Goal: Task Accomplishment & Management: Use online tool/utility

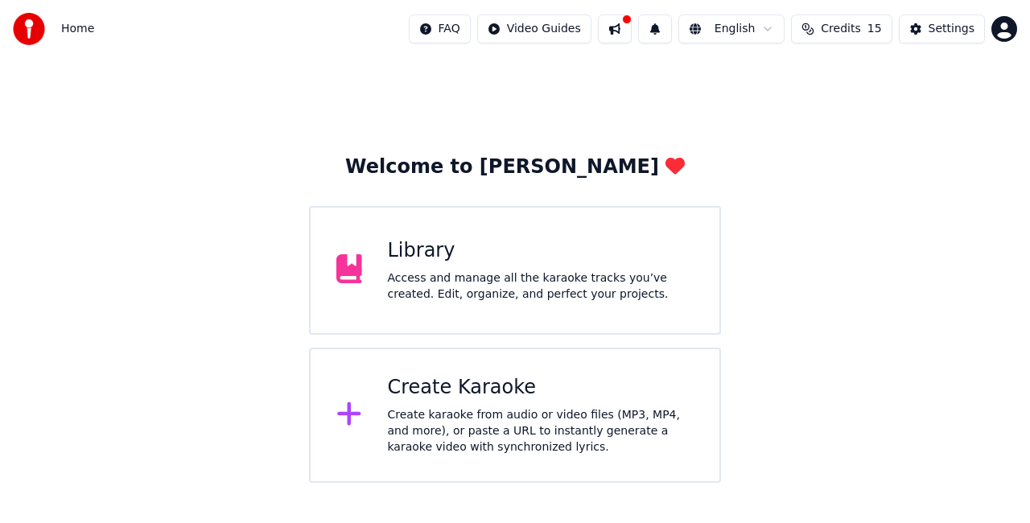
click at [443, 399] on div "Create Karaoke" at bounding box center [541, 388] width 307 height 26
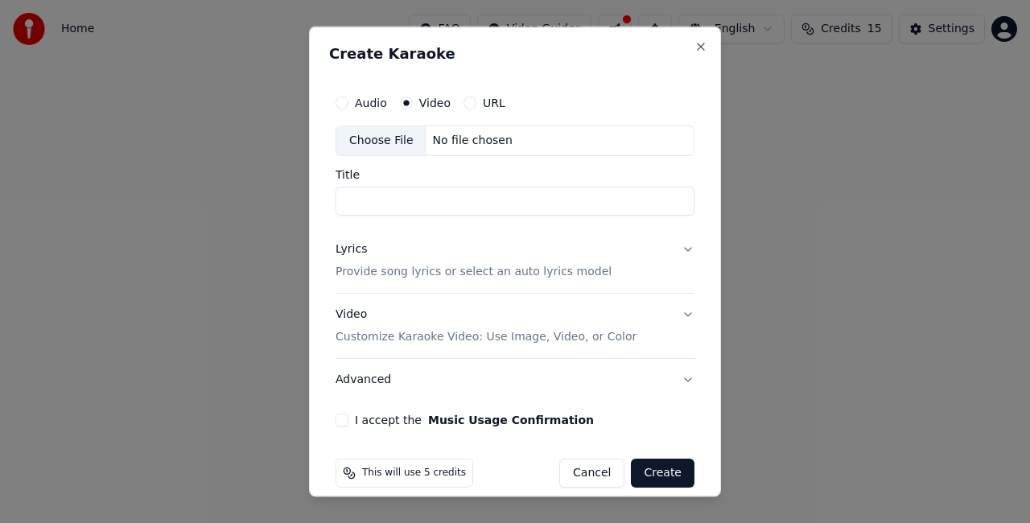
click at [346, 103] on button "Audio" at bounding box center [342, 103] width 13 height 13
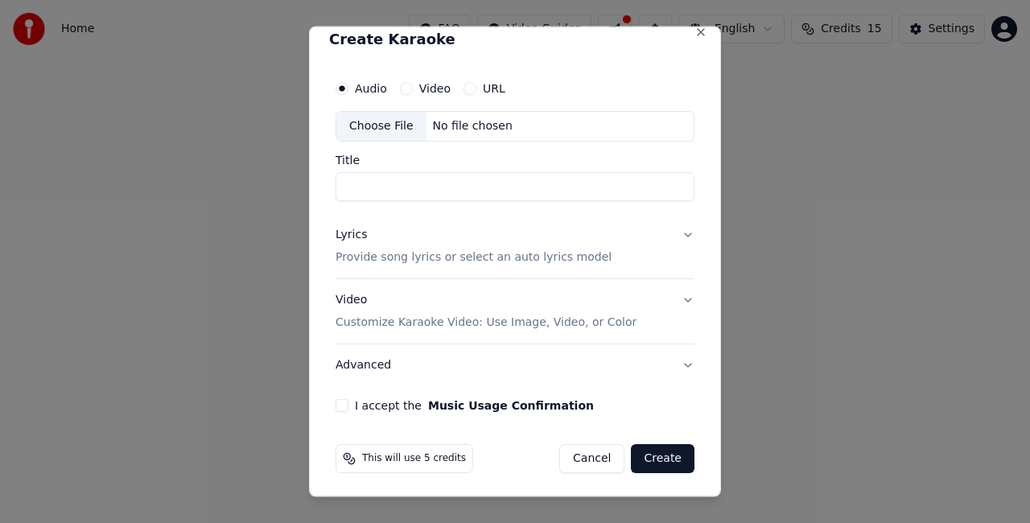
click at [454, 320] on p "Customize Karaoke Video: Use Image, Video, or Color" at bounding box center [486, 322] width 301 height 16
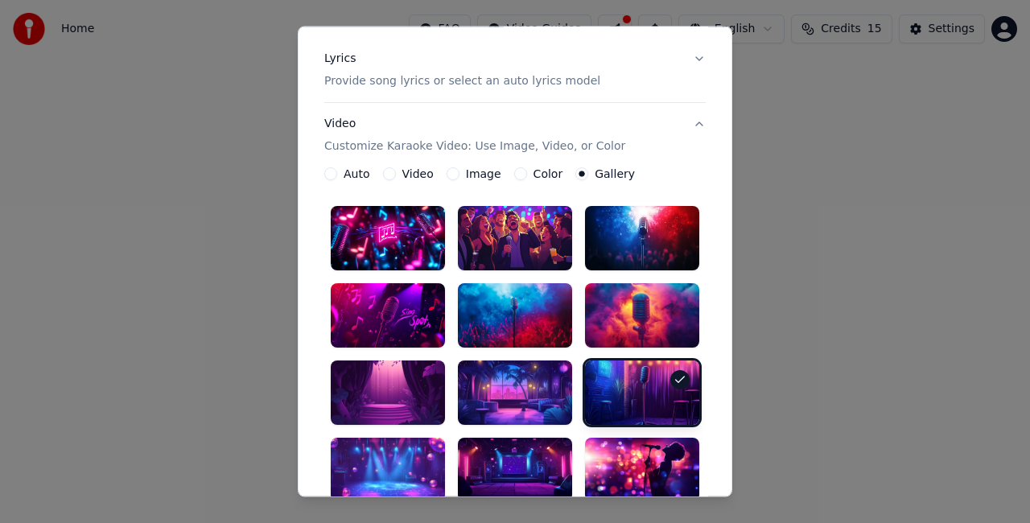
scroll to position [175, 0]
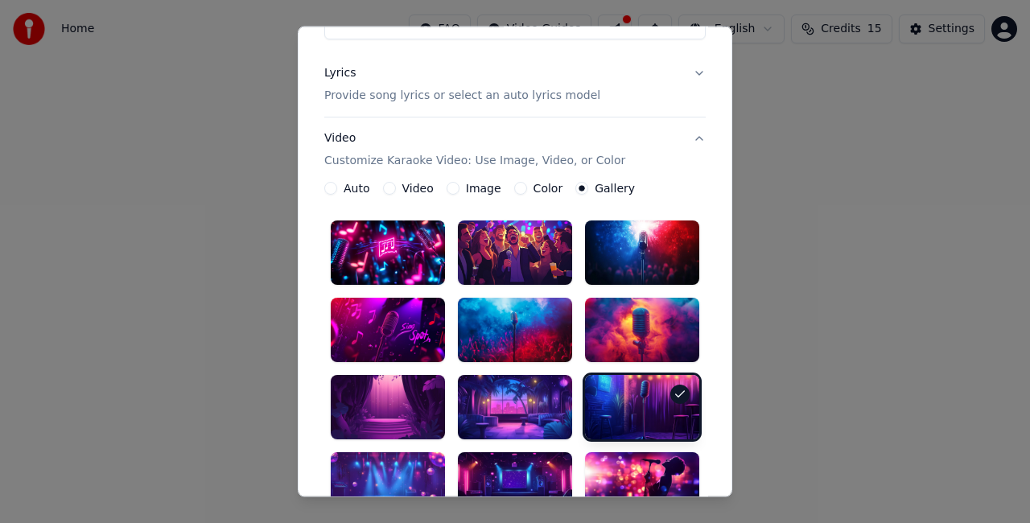
click at [514, 185] on button "Color" at bounding box center [520, 188] width 13 height 13
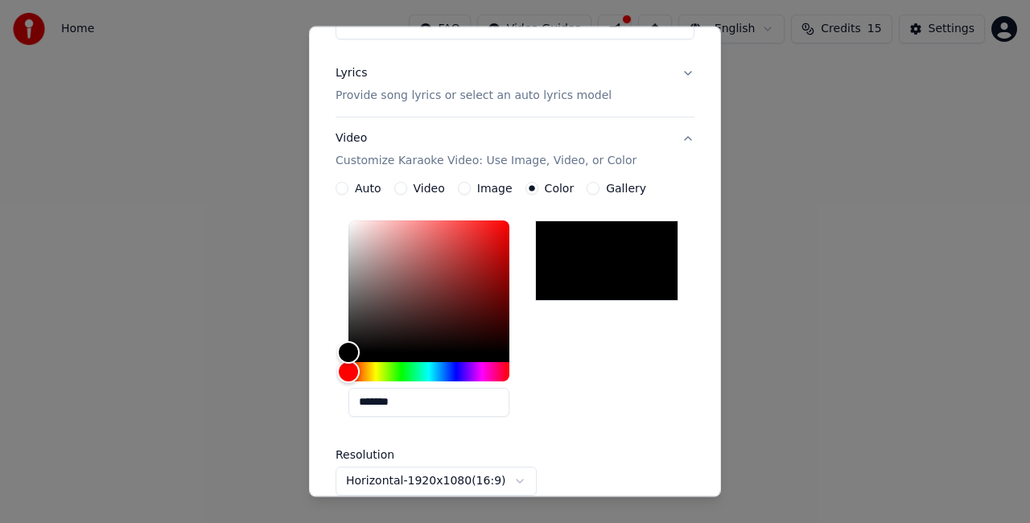
click at [607, 189] on label "Gallery" at bounding box center [626, 188] width 40 height 11
click at [599, 189] on button "Gallery" at bounding box center [593, 188] width 13 height 13
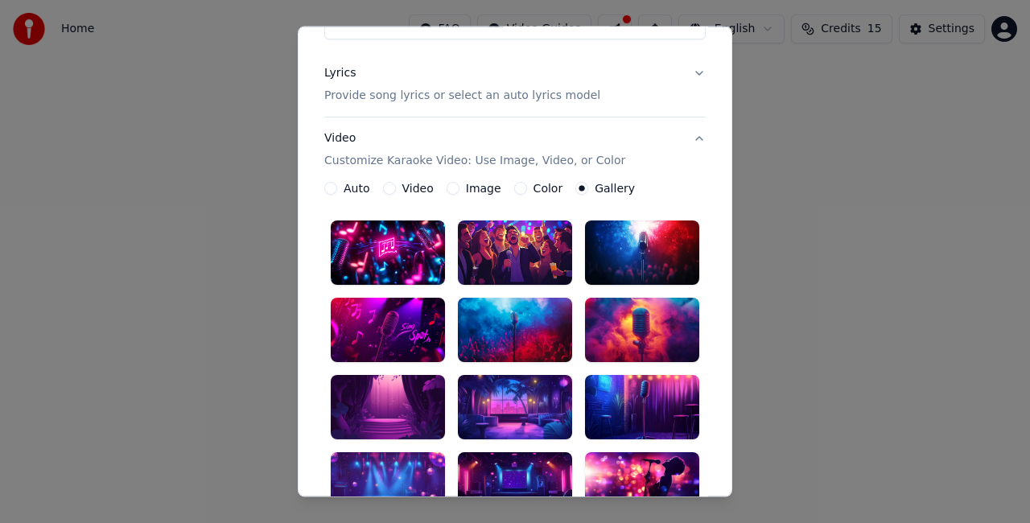
click at [466, 189] on label "Image" at bounding box center [483, 188] width 35 height 11
click at [459, 189] on button "Image" at bounding box center [453, 188] width 13 height 13
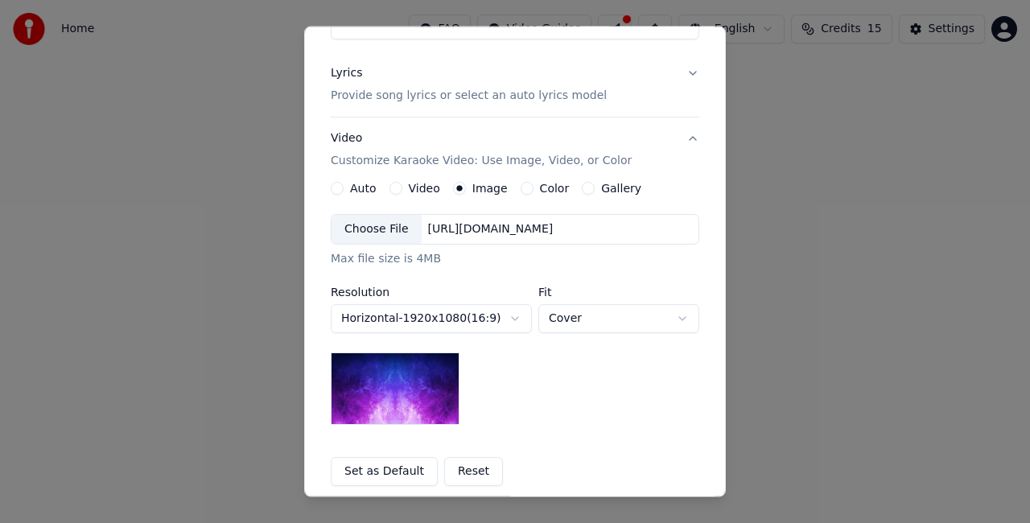
click at [383, 228] on div "Choose File" at bounding box center [376, 229] width 90 height 29
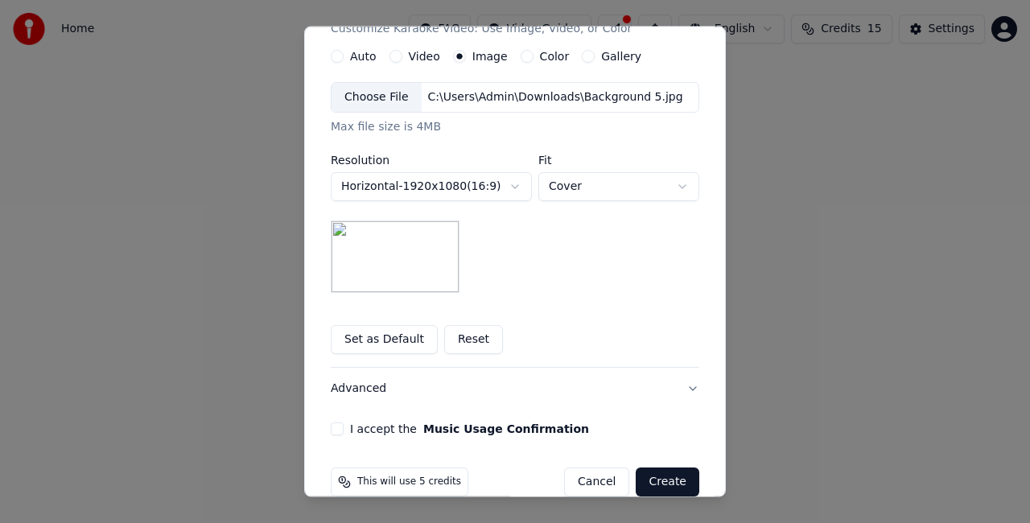
scroll to position [331, 0]
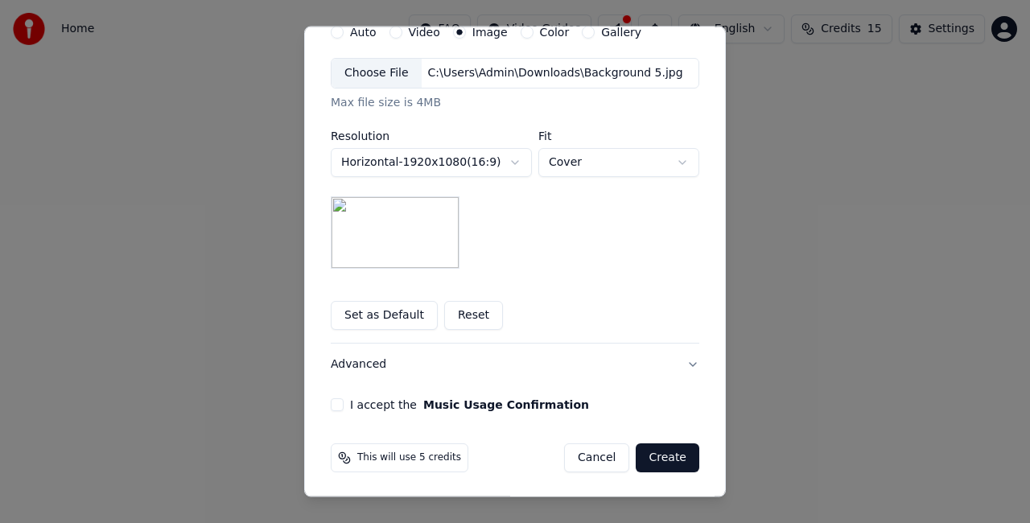
click at [334, 402] on button "I accept the Music Usage Confirmation" at bounding box center [337, 404] width 13 height 13
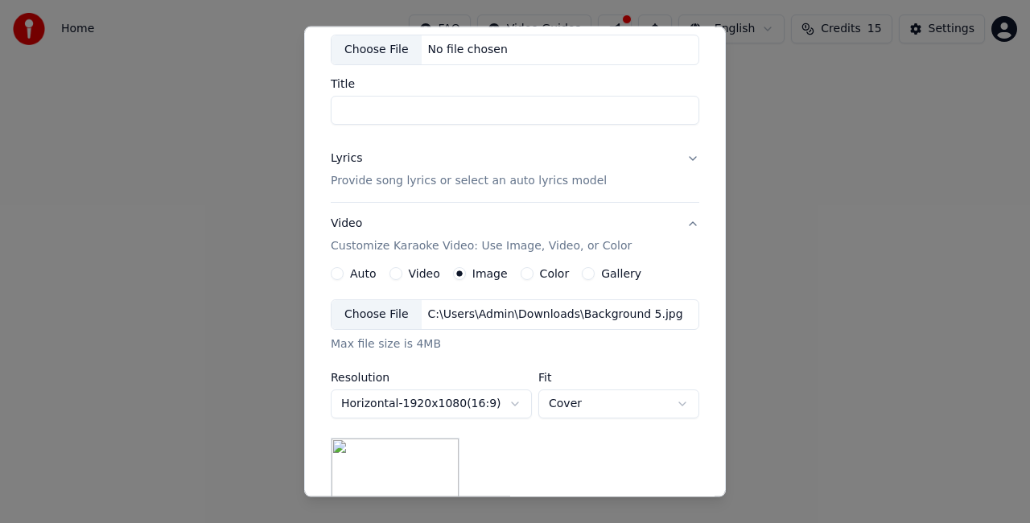
scroll to position [10, 0]
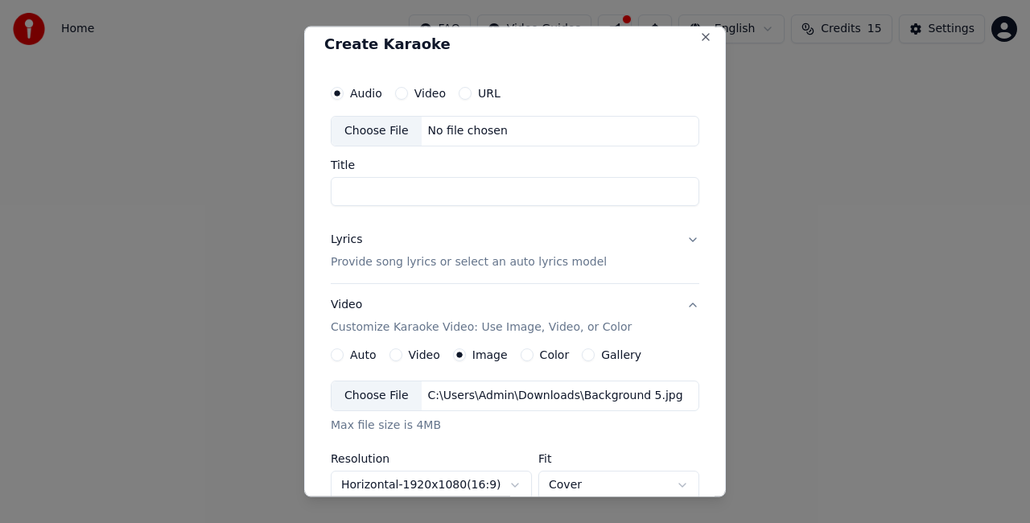
click at [414, 196] on input "Title" at bounding box center [515, 190] width 368 height 29
paste input "**********"
type input "**********"
click at [404, 268] on p "Provide song lyrics or select an auto lyrics model" at bounding box center [469, 261] width 276 height 16
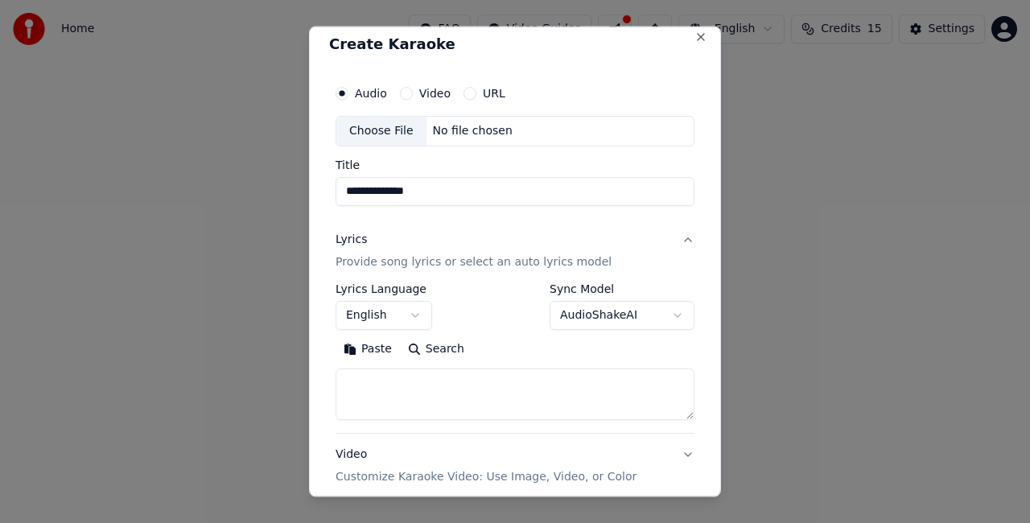
click at [417, 378] on textarea at bounding box center [515, 393] width 359 height 51
paste textarea "**********"
drag, startPoint x: 407, startPoint y: 383, endPoint x: 343, endPoint y: 382, distance: 64.4
click at [343, 382] on textarea at bounding box center [509, 393] width 346 height 51
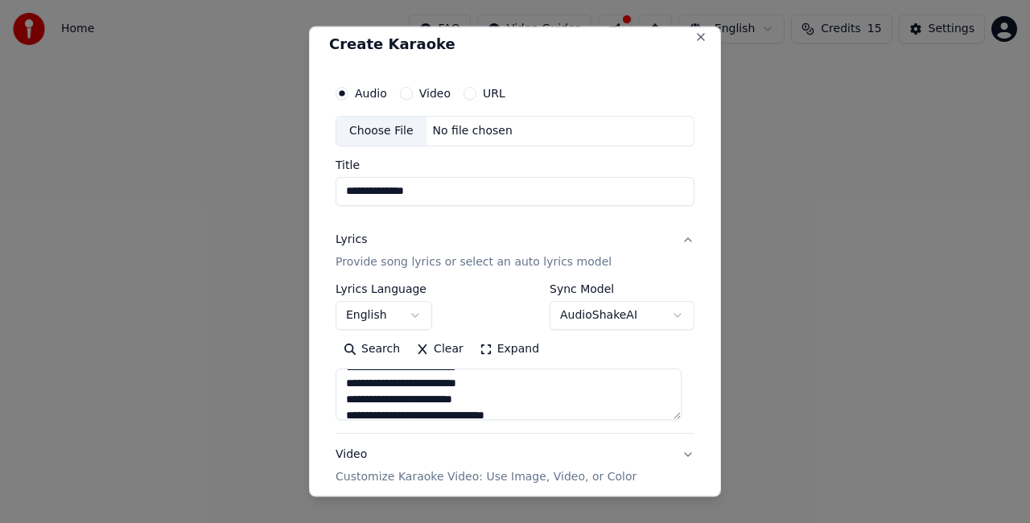
scroll to position [161, 0]
drag, startPoint x: 422, startPoint y: 394, endPoint x: 338, endPoint y: 395, distance: 83.7
click at [338, 395] on textarea at bounding box center [509, 393] width 346 height 51
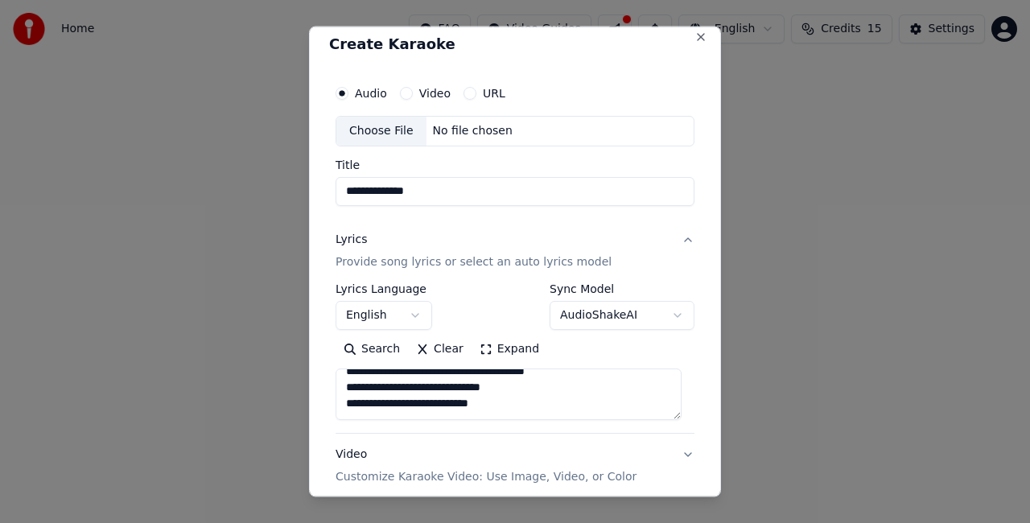
scroll to position [241, 0]
drag, startPoint x: 403, startPoint y: 407, endPoint x: 356, endPoint y: 368, distance: 61.2
click at [356, 368] on textarea at bounding box center [509, 393] width 346 height 51
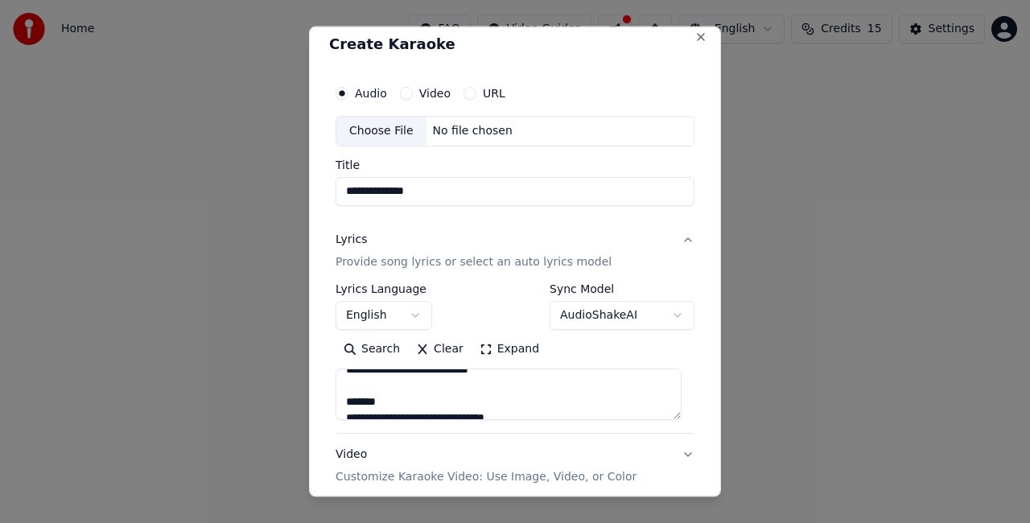
click at [442, 397] on textarea at bounding box center [509, 393] width 346 height 51
drag, startPoint x: 389, startPoint y: 395, endPoint x: 340, endPoint y: 398, distance: 48.4
click at [340, 398] on textarea at bounding box center [509, 393] width 346 height 51
drag, startPoint x: 434, startPoint y: 397, endPoint x: 342, endPoint y: 398, distance: 92.5
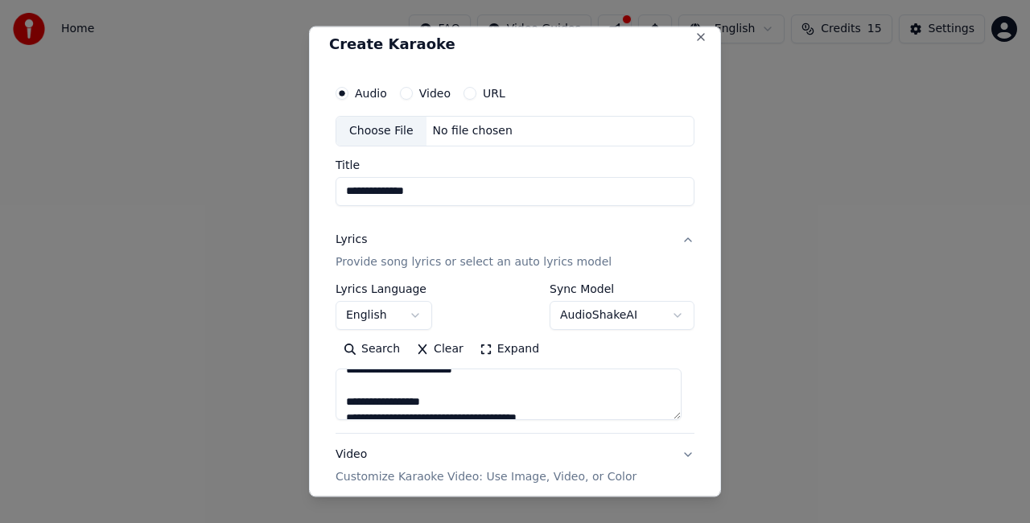
click at [342, 398] on textarea "**********" at bounding box center [509, 393] width 346 height 51
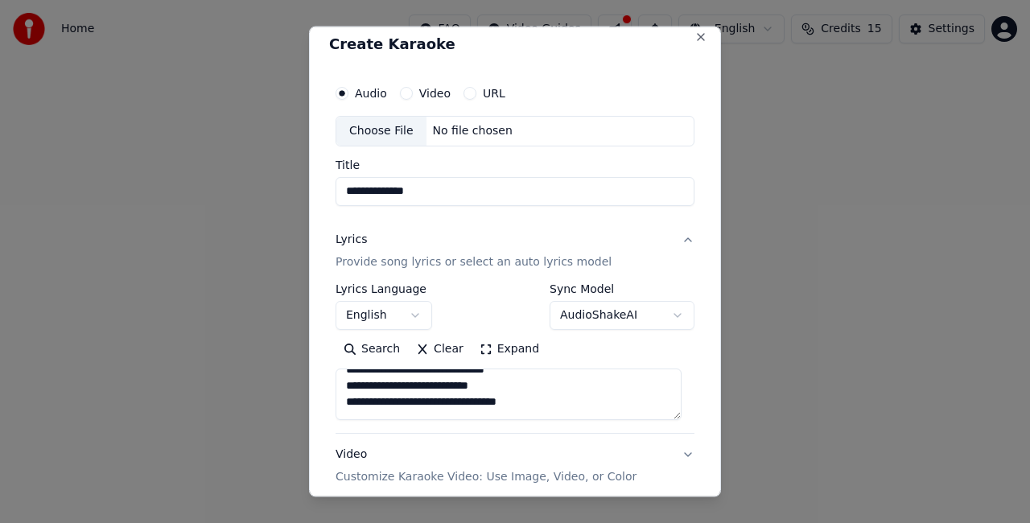
scroll to position [448, 0]
drag, startPoint x: 479, startPoint y: 399, endPoint x: 338, endPoint y: 396, distance: 140.8
click at [338, 396] on textarea "**********" at bounding box center [509, 393] width 346 height 51
drag, startPoint x: 396, startPoint y: 401, endPoint x: 340, endPoint y: 394, distance: 55.9
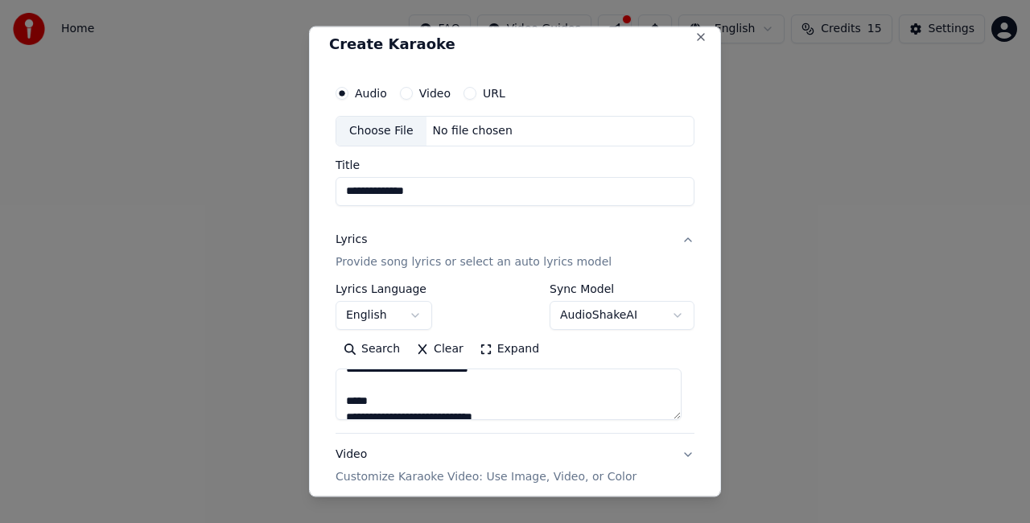
click at [340, 394] on textarea "**********" at bounding box center [509, 393] width 346 height 51
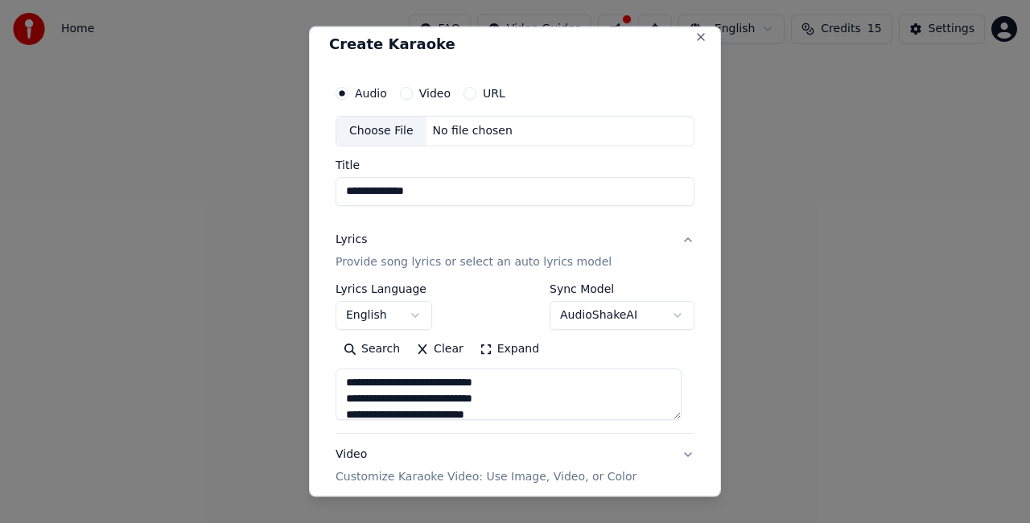
scroll to position [605, 0]
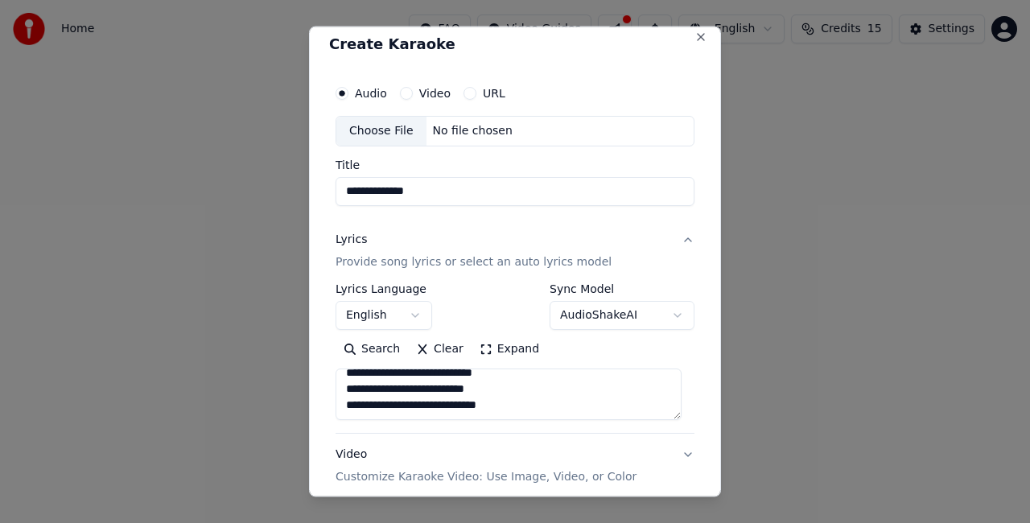
type textarea "**********"
click at [692, 271] on div "**********" at bounding box center [515, 262] width 412 height 471
click at [388, 127] on div "Choose File" at bounding box center [381, 131] width 90 height 29
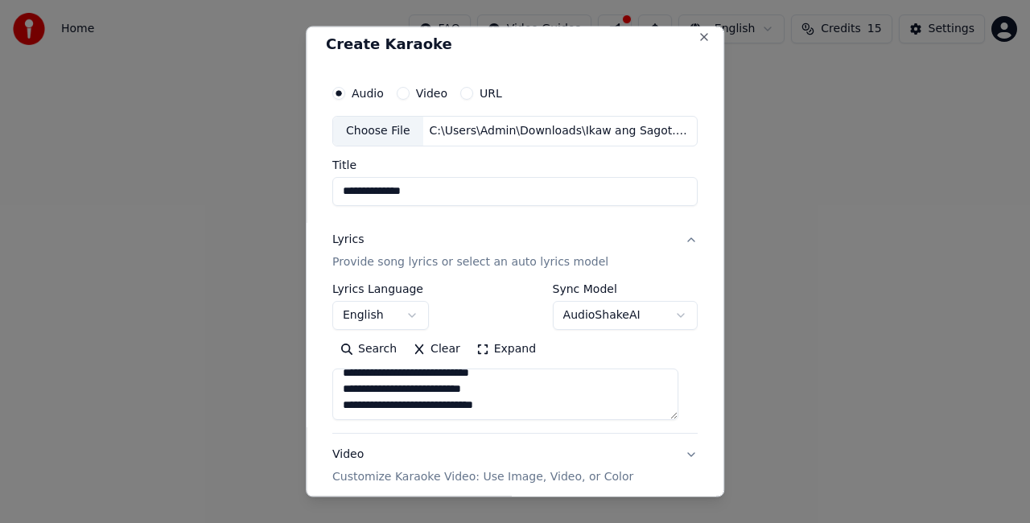
click at [675, 447] on button "Video Customize Karaoke Video: Use Image, Video, or Color" at bounding box center [514, 465] width 365 height 64
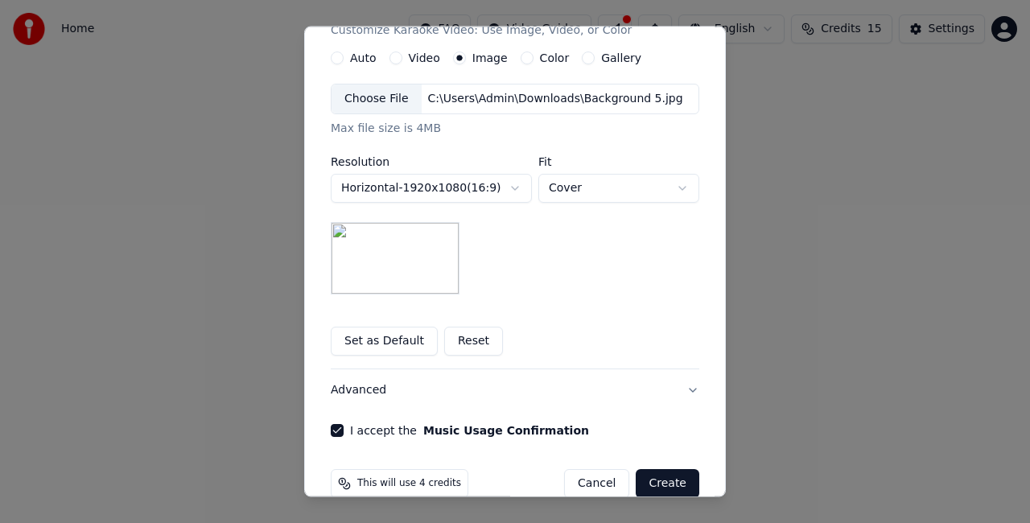
scroll to position [331, 0]
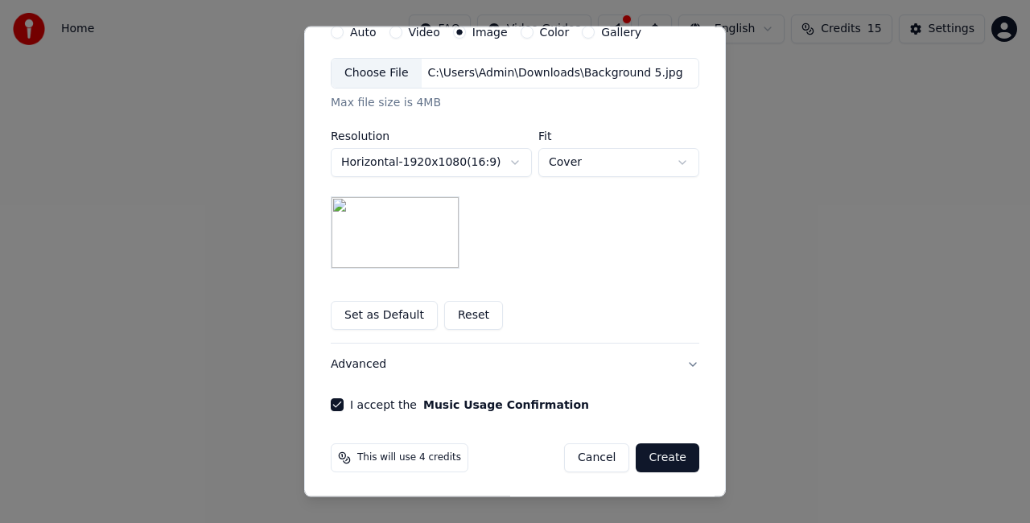
click at [668, 455] on button "Create" at bounding box center [668, 457] width 64 height 29
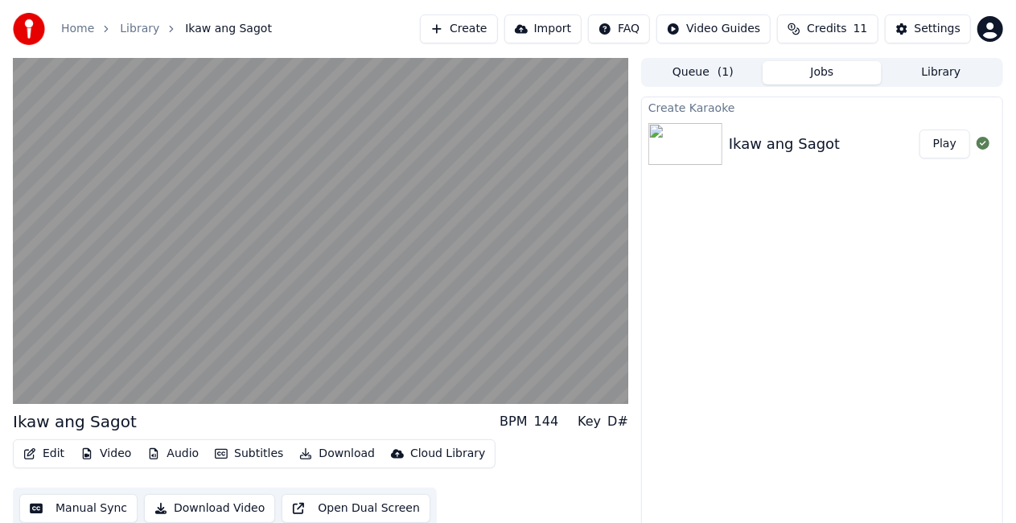
click at [945, 141] on button "Play" at bounding box center [945, 144] width 51 height 29
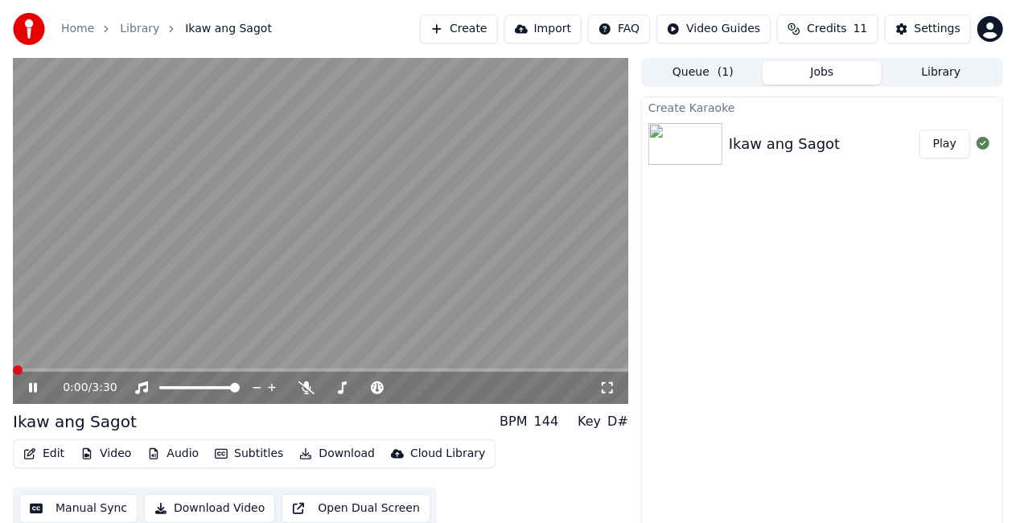
click at [13, 368] on span at bounding box center [18, 370] width 10 height 10
click at [13, 365] on span at bounding box center [18, 370] width 10 height 10
click at [207, 508] on button "Download Video" at bounding box center [209, 508] width 131 height 29
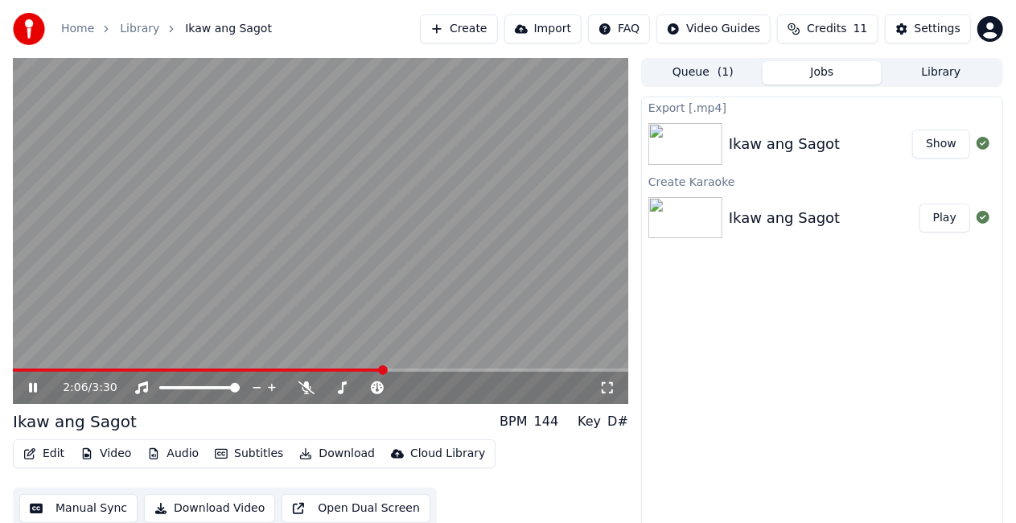
click at [937, 142] on button "Show" at bounding box center [941, 144] width 58 height 29
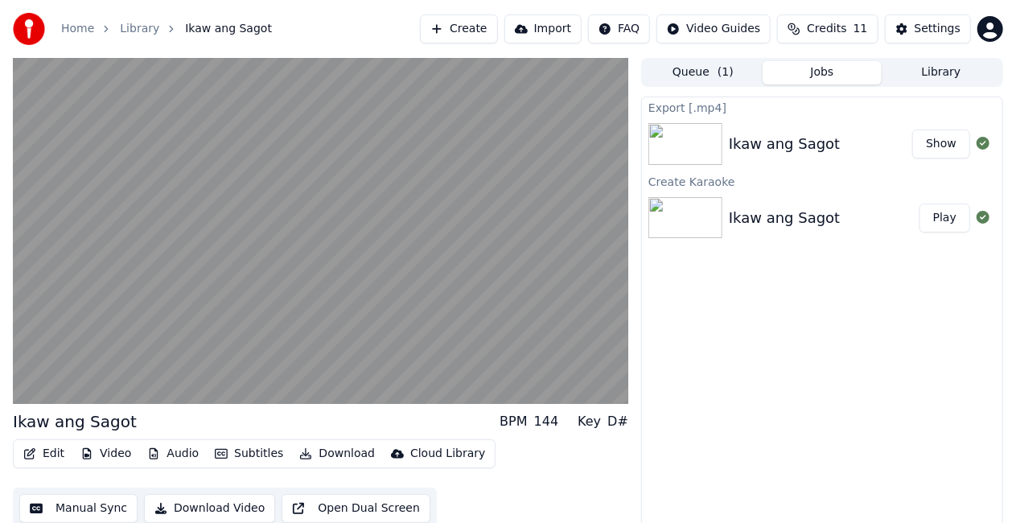
click at [799, 404] on div "Export [.mp4] Ikaw ang Sagot Show Create Karaoke Ikaw ang Sagot Play" at bounding box center [822, 319] width 362 height 445
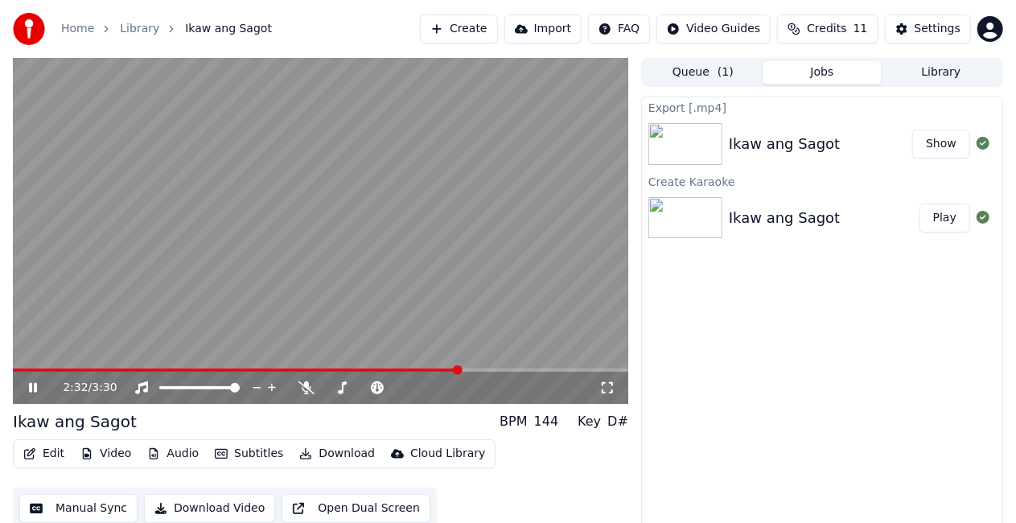
click at [32, 388] on icon at bounding box center [44, 387] width 37 height 13
click at [724, 275] on div "Export [.mp4] Ikaw ang Sagot Show Create Karaoke Ikaw ang Sagot Play" at bounding box center [822, 319] width 362 height 445
click at [487, 26] on button "Create" at bounding box center [459, 28] width 78 height 29
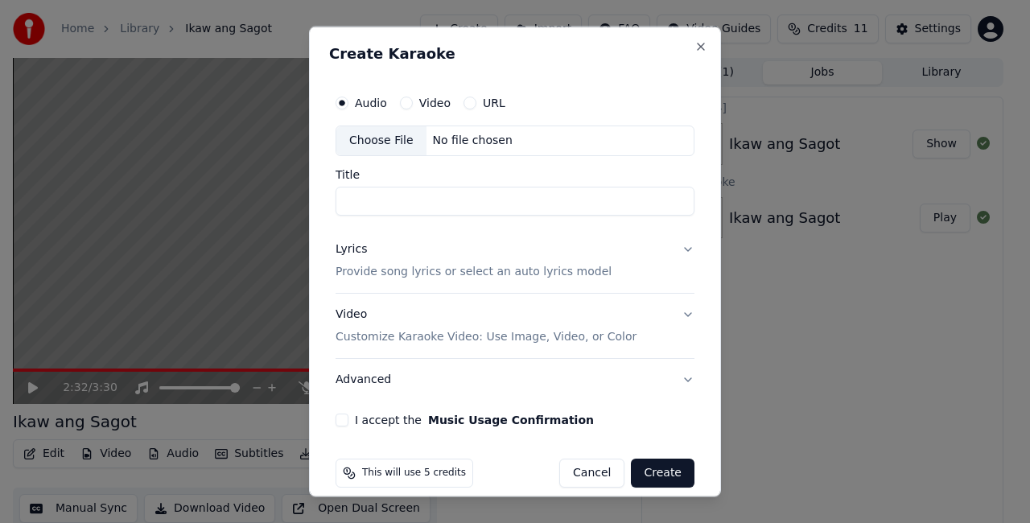
click at [407, 263] on p "Provide song lyrics or select an auto lyrics model" at bounding box center [474, 271] width 276 height 16
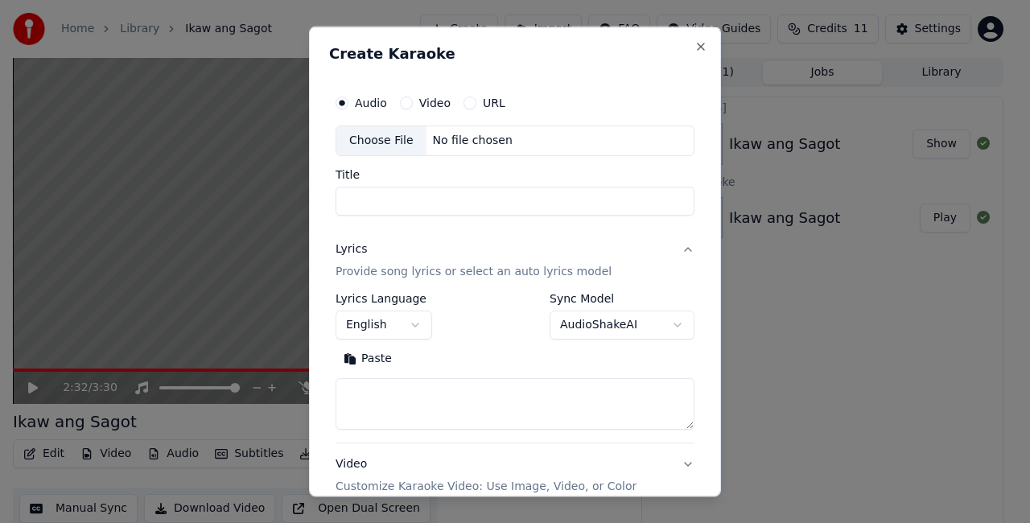
click at [402, 270] on p "Provide song lyrics or select an auto lyrics model" at bounding box center [474, 271] width 276 height 16
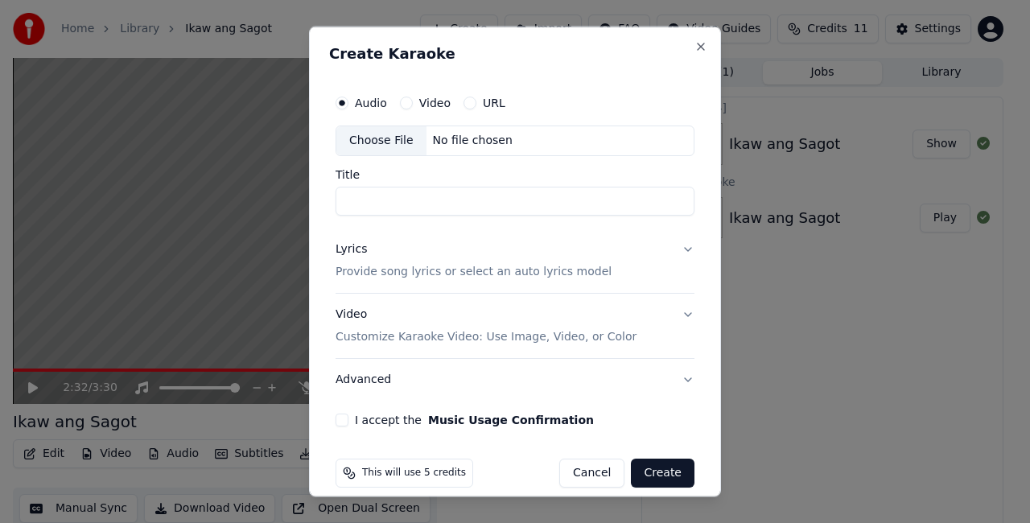
click at [401, 274] on p "Provide song lyrics or select an auto lyrics model" at bounding box center [474, 271] width 276 height 16
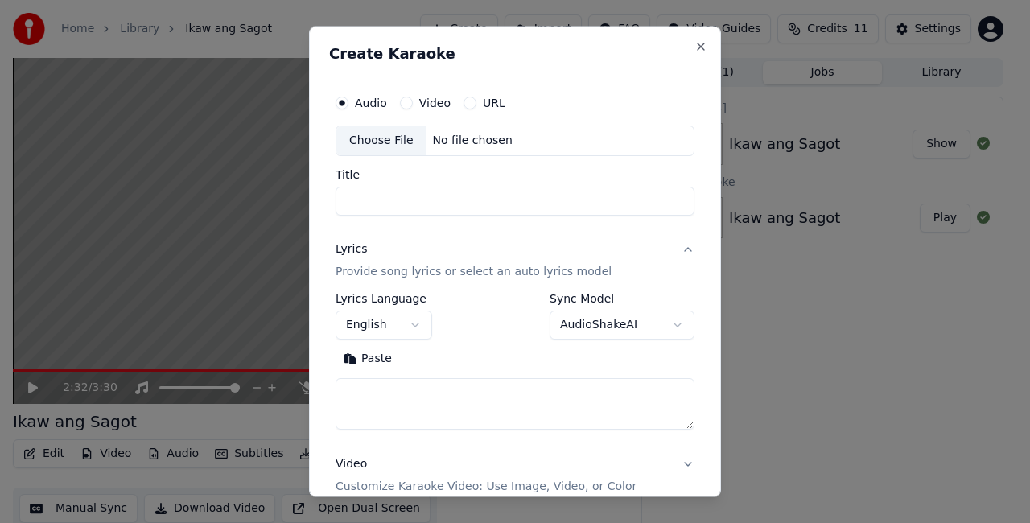
click at [407, 399] on textarea at bounding box center [515, 402] width 359 height 51
paste textarea "**********"
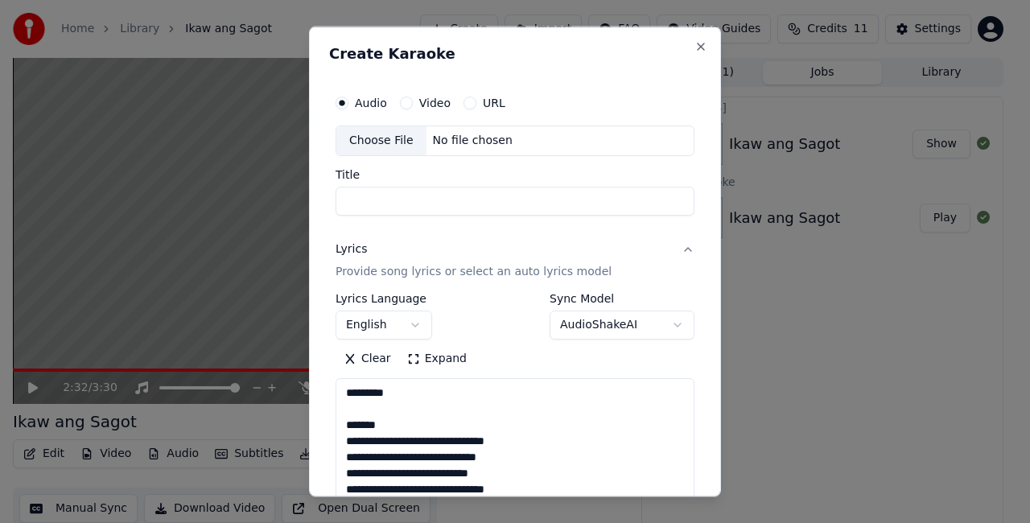
scroll to position [807, 0]
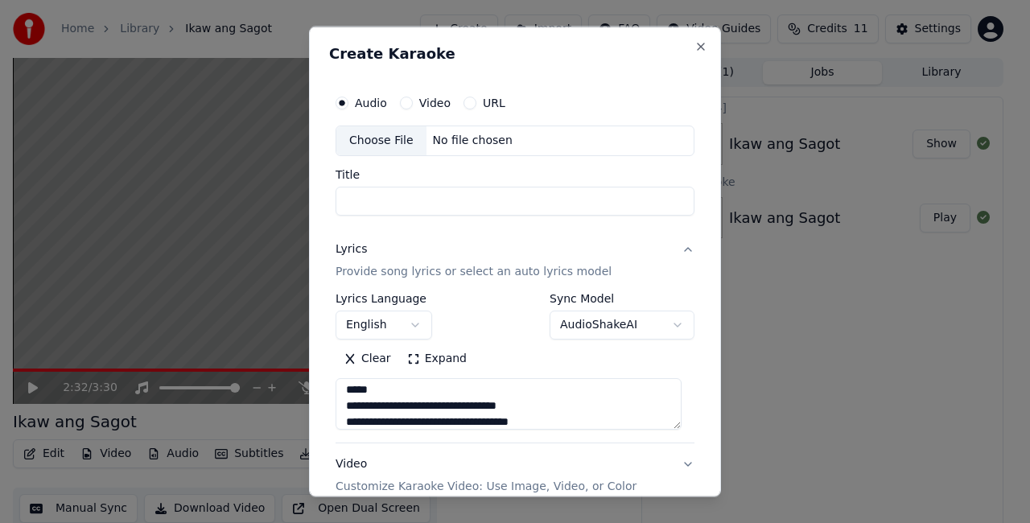
drag, startPoint x: 408, startPoint y: 393, endPoint x: 329, endPoint y: 393, distance: 78.8
click at [329, 393] on div "**********" at bounding box center [515, 331] width 372 height 502
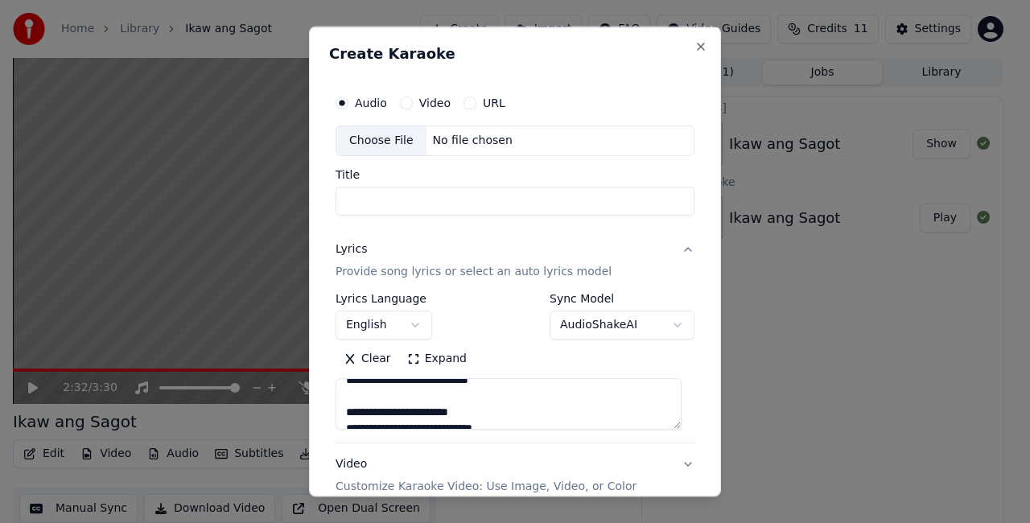
scroll to position [678, 0]
drag, startPoint x: 475, startPoint y: 414, endPoint x: 346, endPoint y: 417, distance: 128.8
click at [346, 417] on textarea at bounding box center [509, 402] width 346 height 51
drag, startPoint x: 467, startPoint y: 402, endPoint x: 340, endPoint y: 402, distance: 127.9
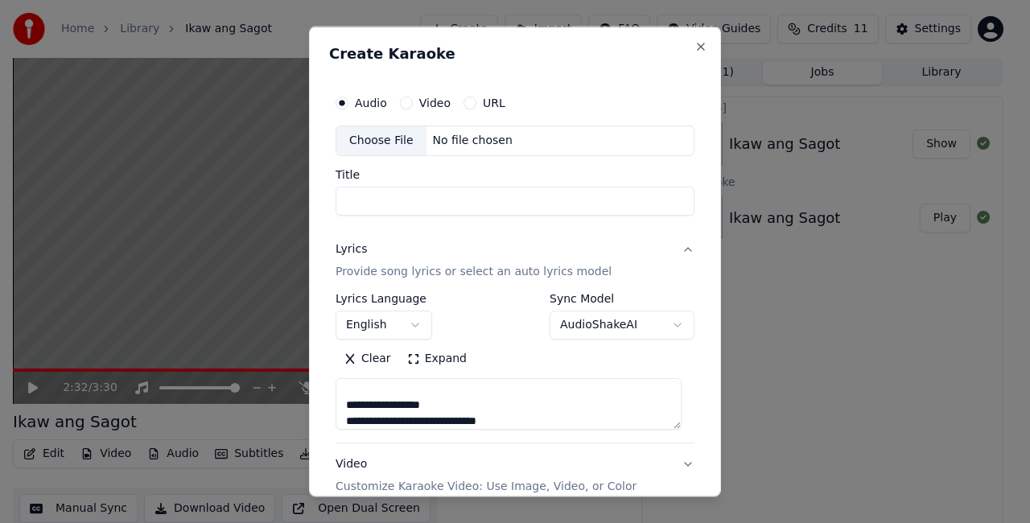
click at [340, 402] on textarea at bounding box center [509, 402] width 346 height 51
drag, startPoint x: 434, startPoint y: 401, endPoint x: 346, endPoint y: 402, distance: 88.5
click at [346, 402] on textarea at bounding box center [509, 402] width 346 height 51
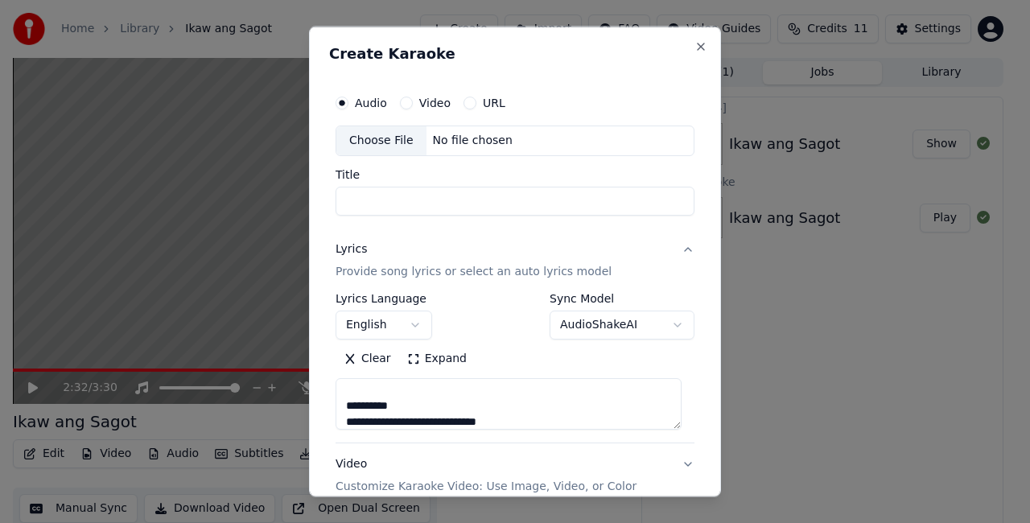
drag, startPoint x: 425, startPoint y: 406, endPoint x: 332, endPoint y: 406, distance: 92.5
click at [332, 406] on div "**********" at bounding box center [515, 331] width 372 height 502
drag, startPoint x: 410, startPoint y: 408, endPoint x: 314, endPoint y: 396, distance: 96.5
click at [314, 396] on div "**********" at bounding box center [515, 262] width 412 height 471
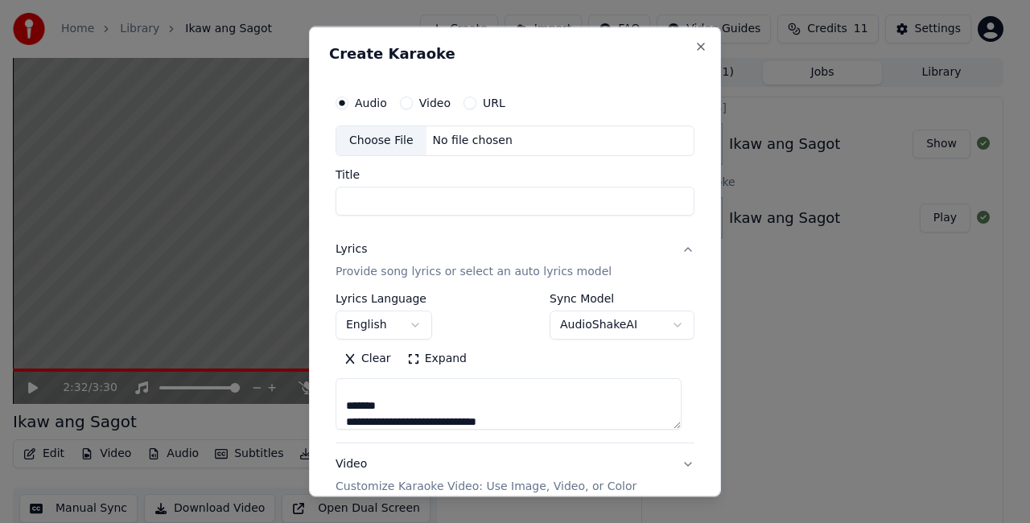
click at [314, 396] on div "**********" at bounding box center [515, 262] width 412 height 471
drag, startPoint x: 389, startPoint y: 406, endPoint x: 343, endPoint y: 406, distance: 45.9
click at [343, 406] on textarea at bounding box center [509, 402] width 346 height 51
drag, startPoint x: 387, startPoint y: 405, endPoint x: 346, endPoint y: 406, distance: 41.0
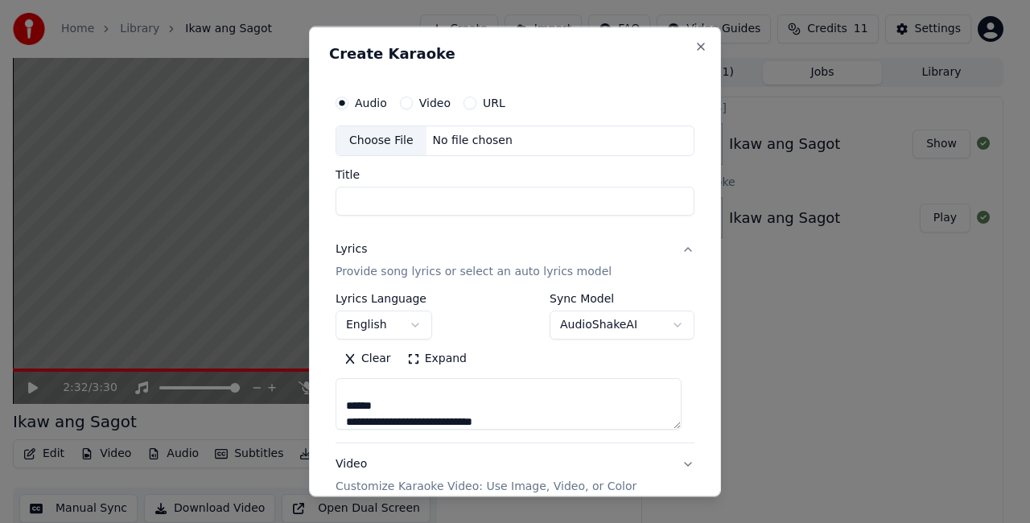
click at [346, 406] on textarea at bounding box center [509, 402] width 346 height 51
drag, startPoint x: 417, startPoint y: 404, endPoint x: 346, endPoint y: 404, distance: 70.8
click at [346, 404] on textarea at bounding box center [509, 402] width 346 height 51
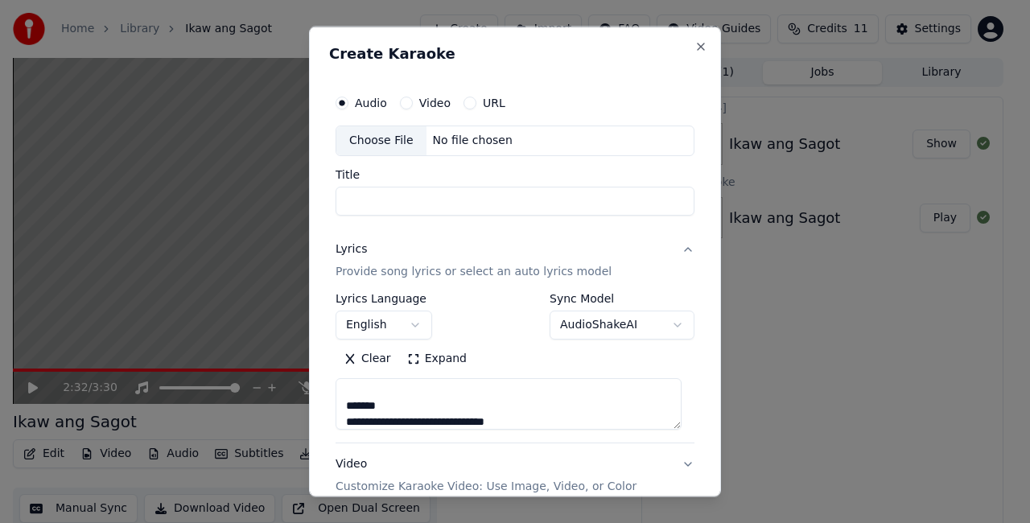
drag, startPoint x: 397, startPoint y: 404, endPoint x: 344, endPoint y: 404, distance: 53.9
click at [344, 404] on textarea at bounding box center [509, 402] width 346 height 51
drag, startPoint x: 391, startPoint y: 391, endPoint x: 343, endPoint y: 391, distance: 48.3
click at [343, 391] on textarea at bounding box center [509, 402] width 346 height 51
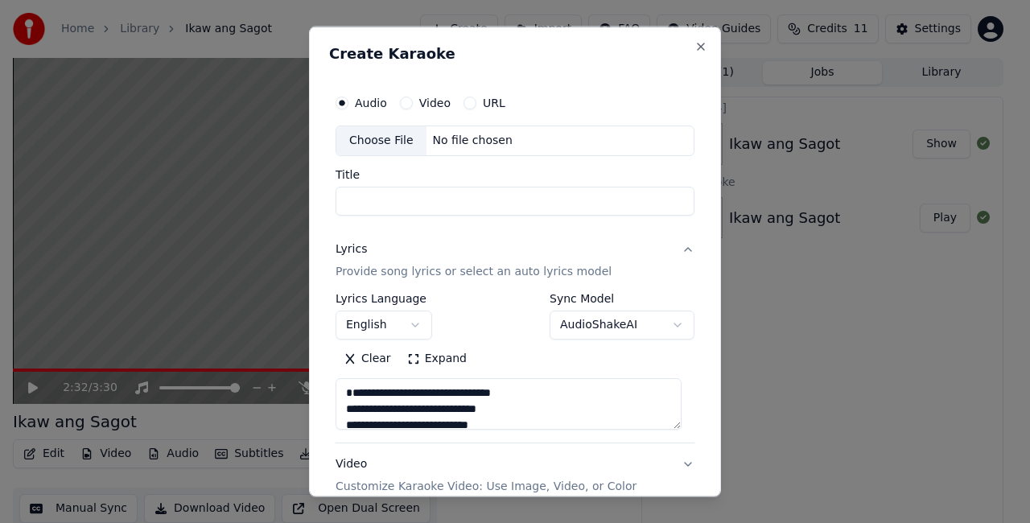
type textarea "**********"
click at [438, 203] on input "Title" at bounding box center [515, 200] width 359 height 29
paste input "*********"
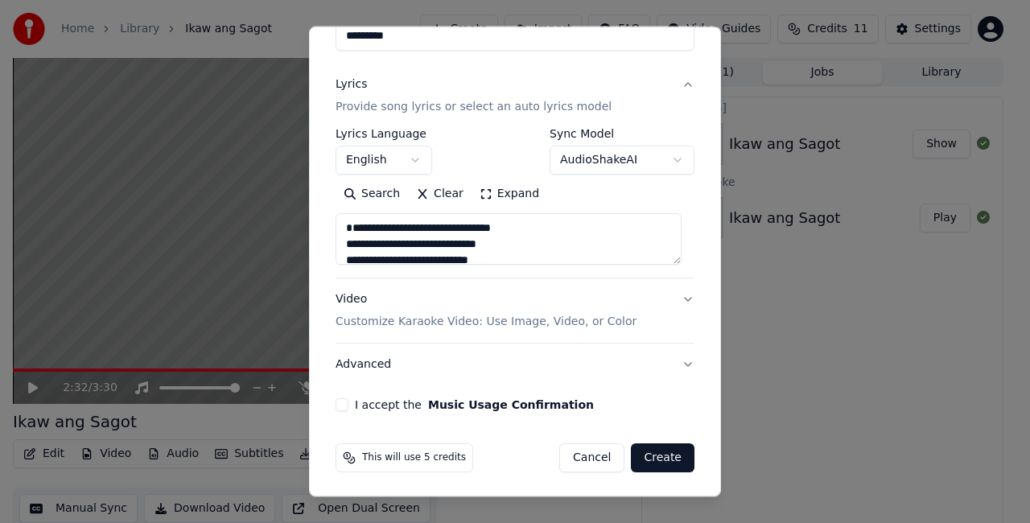
scroll to position [164, 0]
type input "*********"
click at [444, 321] on p "Customize Karaoke Video: Use Image, Video, or Color" at bounding box center [486, 322] width 301 height 16
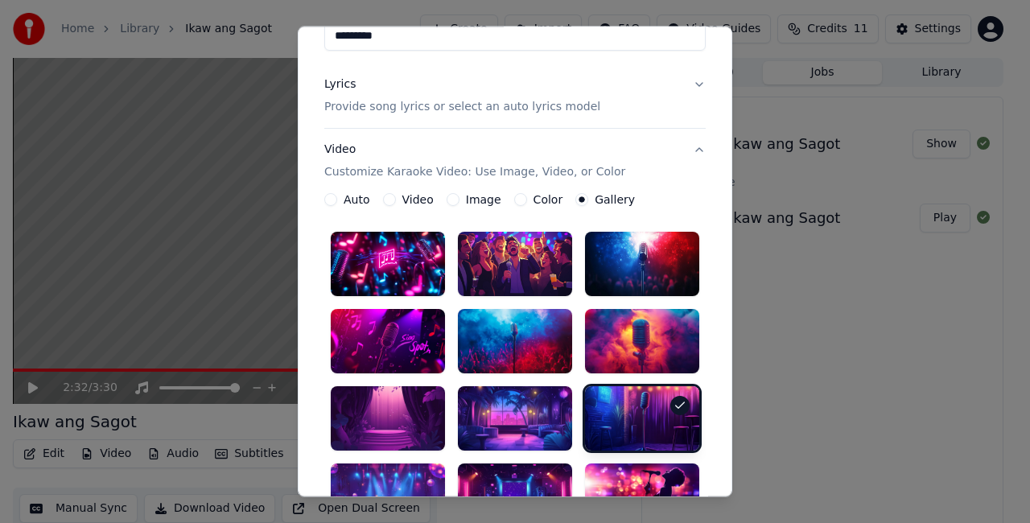
click at [475, 195] on label "Image" at bounding box center [483, 199] width 35 height 11
click at [459, 195] on button "Image" at bounding box center [453, 199] width 13 height 13
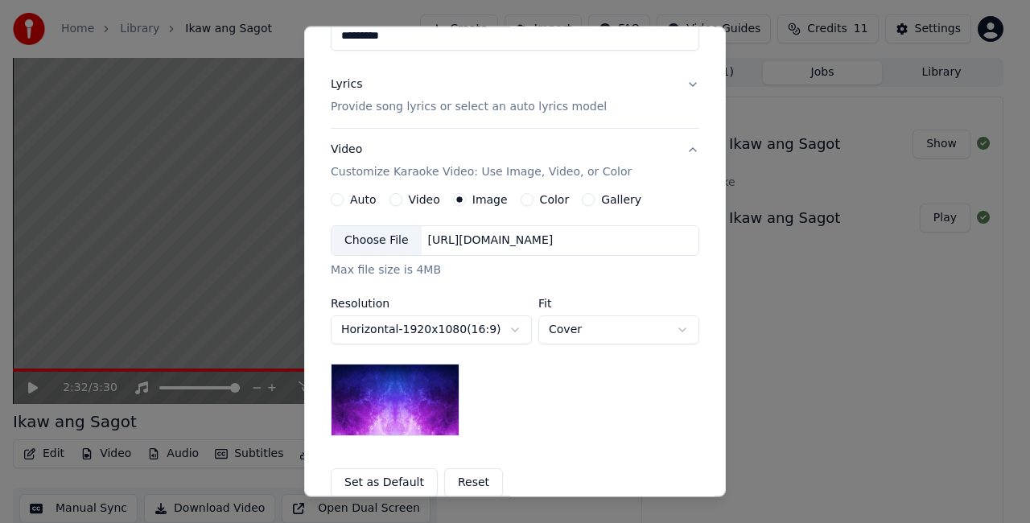
click at [359, 238] on div "Choose File" at bounding box center [376, 240] width 90 height 29
click at [582, 200] on button "Gallery" at bounding box center [588, 199] width 13 height 13
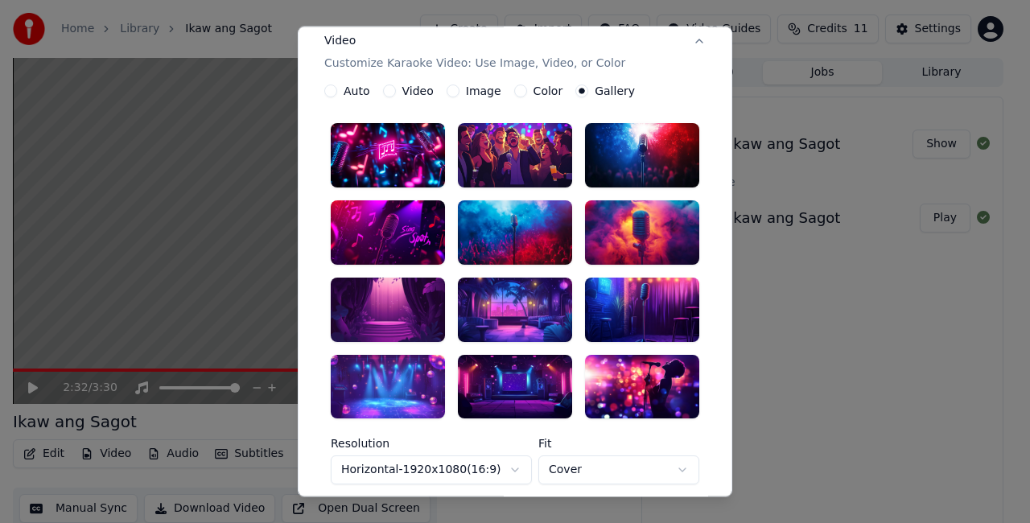
scroll to position [325, 0]
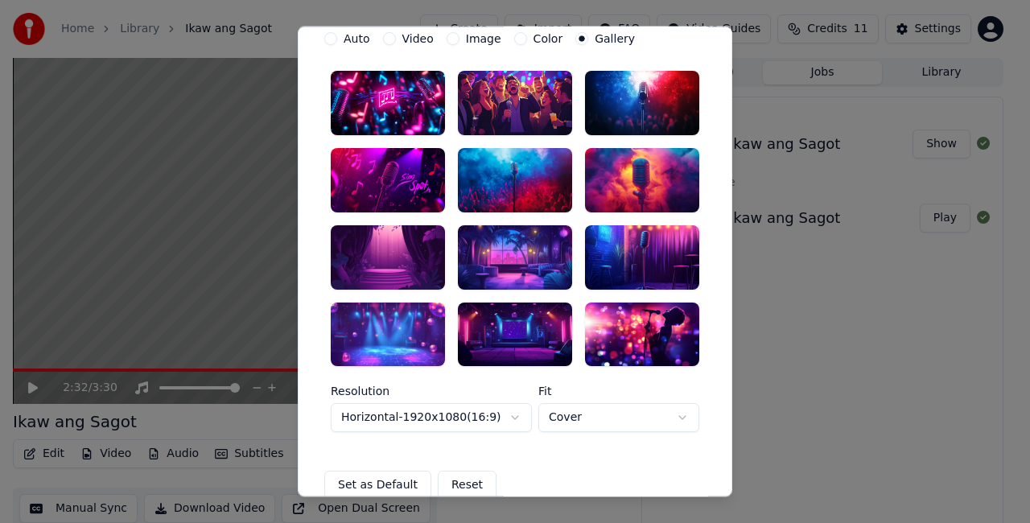
click at [517, 259] on div at bounding box center [515, 257] width 114 height 64
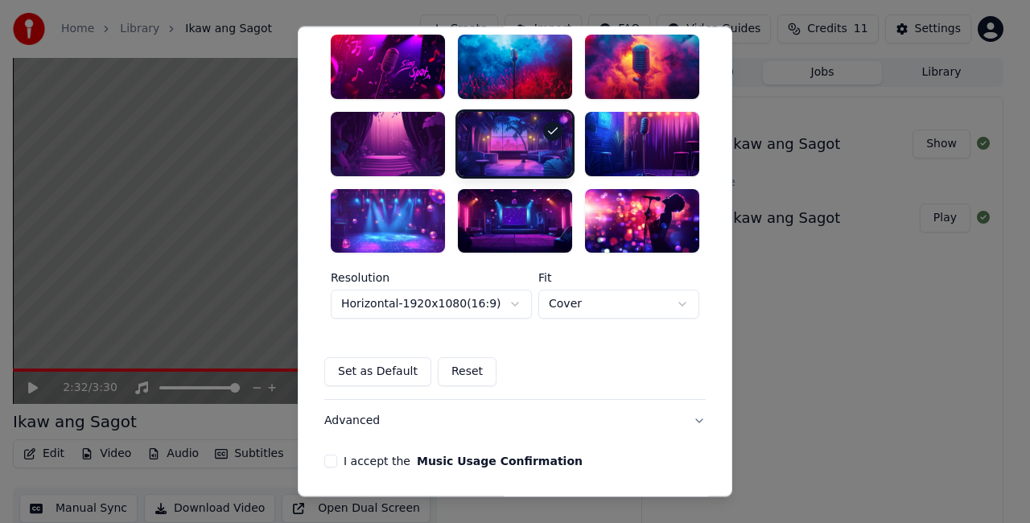
scroll to position [486, 0]
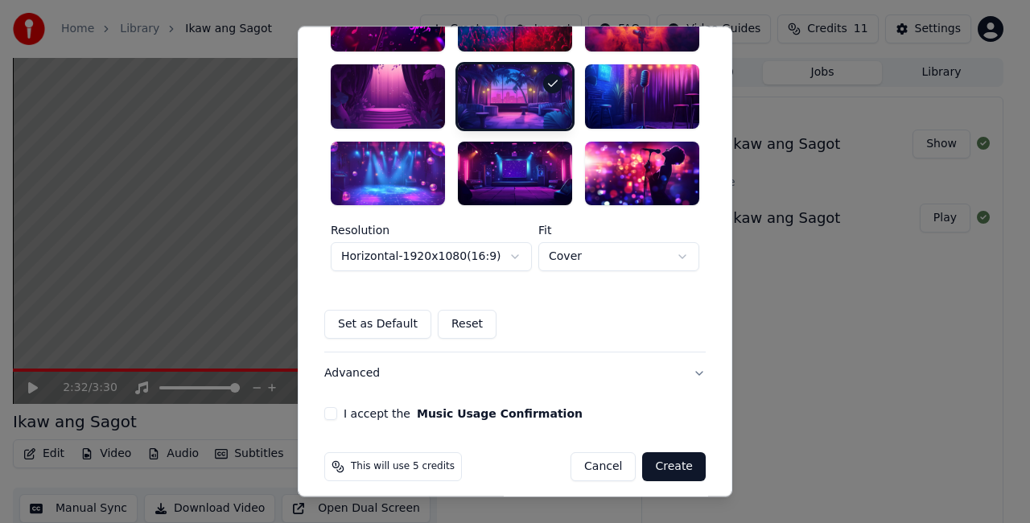
click at [324, 410] on button "I accept the Music Usage Confirmation" at bounding box center [330, 414] width 13 height 13
click at [667, 467] on button "Create" at bounding box center [674, 467] width 64 height 29
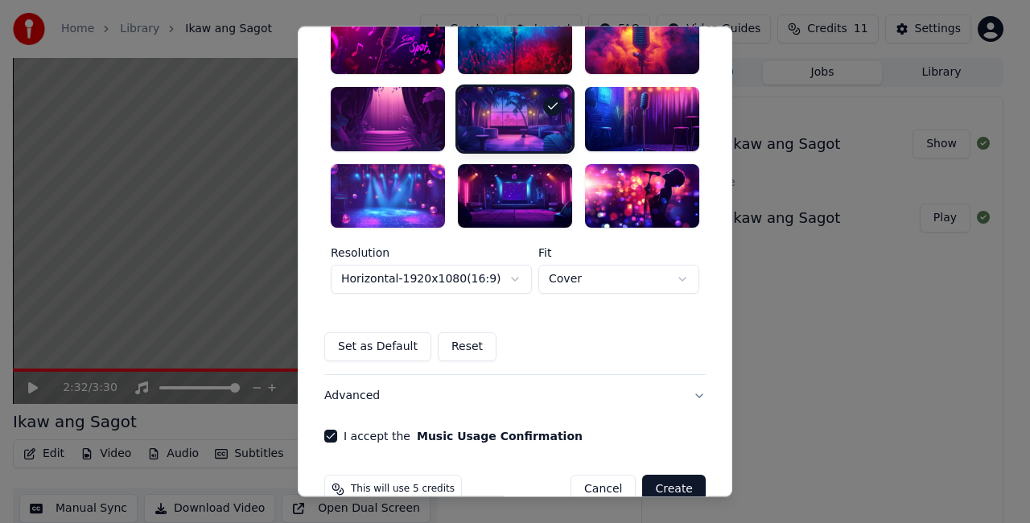
scroll to position [508, 0]
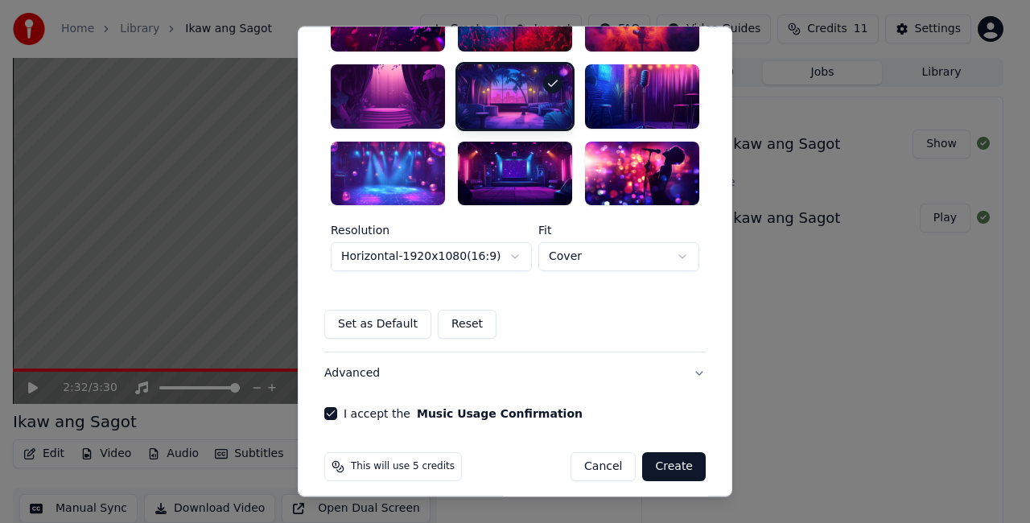
click at [676, 468] on button "Create" at bounding box center [674, 467] width 64 height 29
click at [671, 466] on button "Create" at bounding box center [674, 467] width 64 height 29
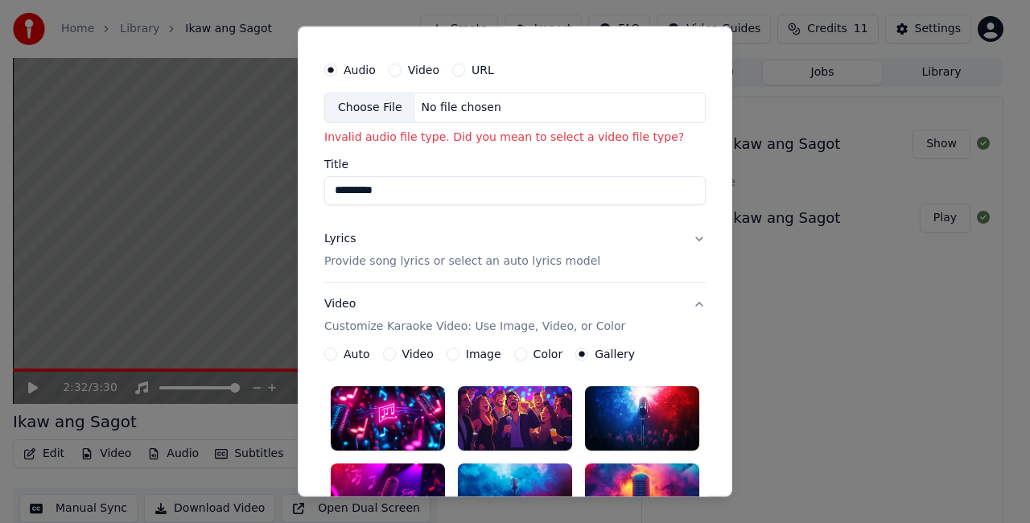
scroll to position [26, 0]
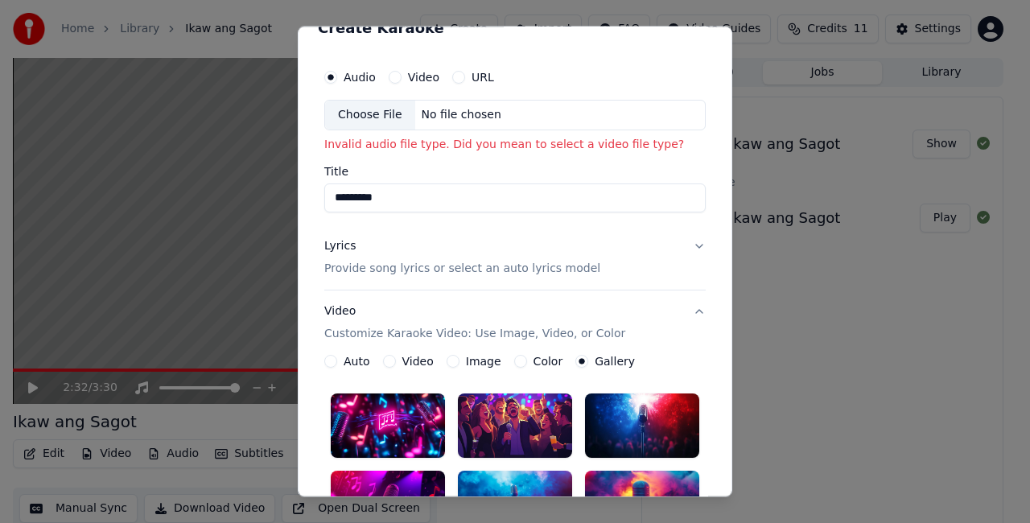
click at [362, 117] on div "Choose File" at bounding box center [370, 115] width 90 height 29
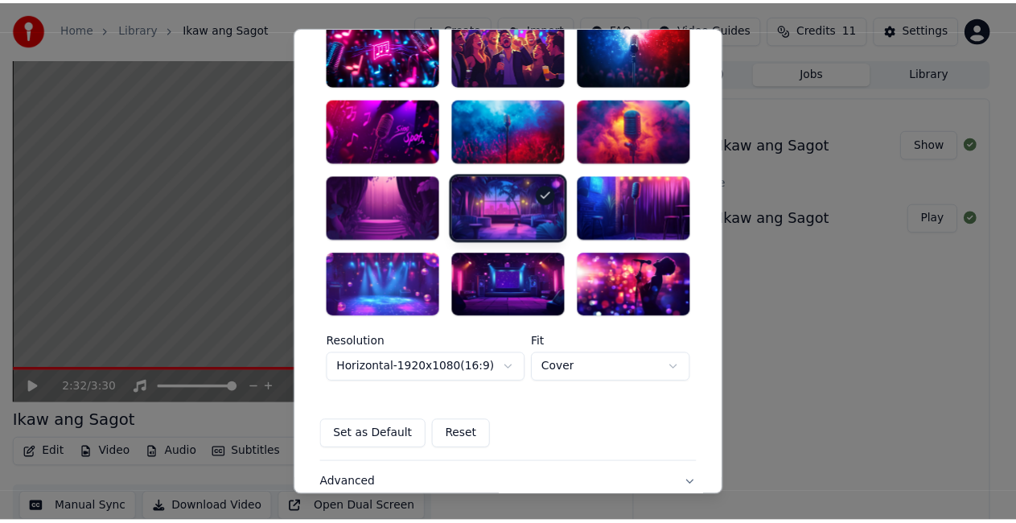
scroll to position [496, 0]
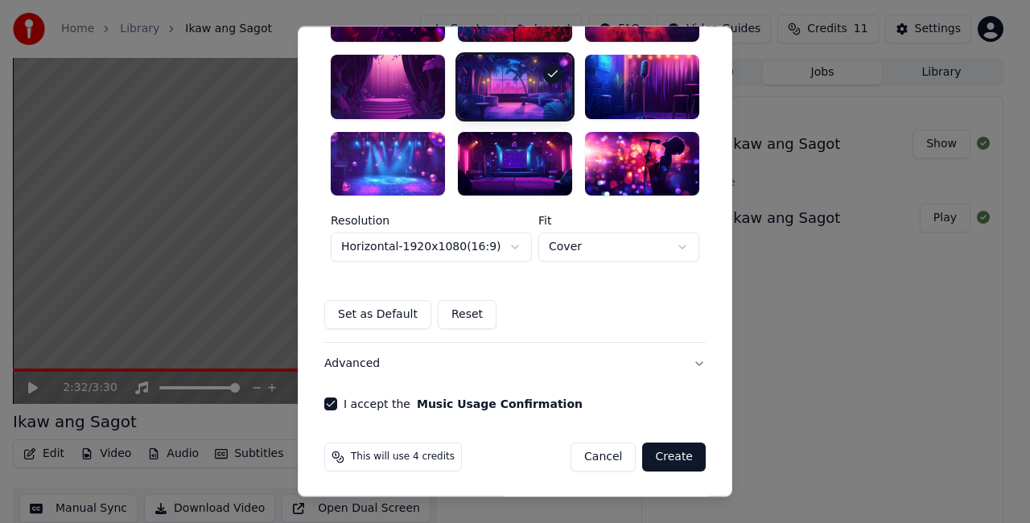
click at [681, 457] on button "Create" at bounding box center [674, 457] width 64 height 29
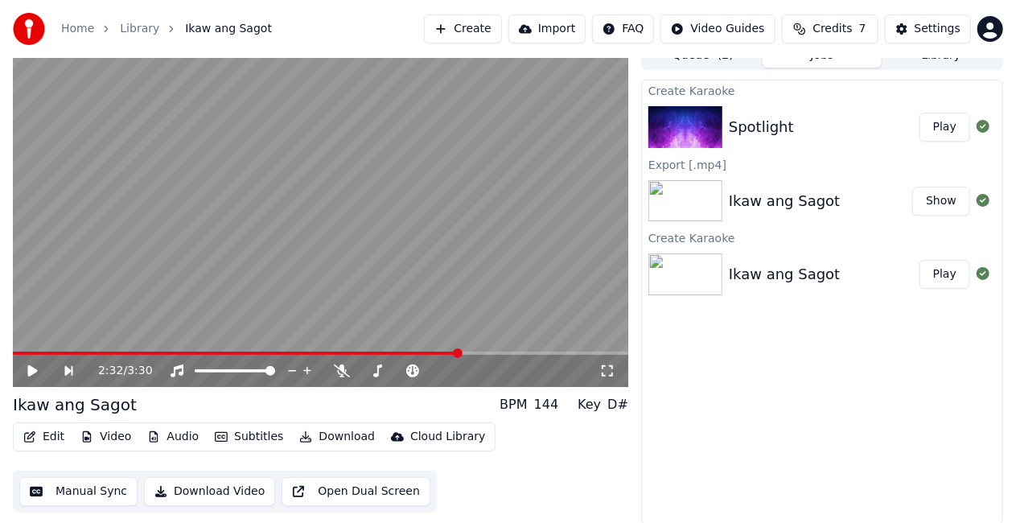
scroll to position [18, 0]
click at [225, 496] on button "Download Video" at bounding box center [209, 490] width 131 height 29
